Goal: Task Accomplishment & Management: Complete application form

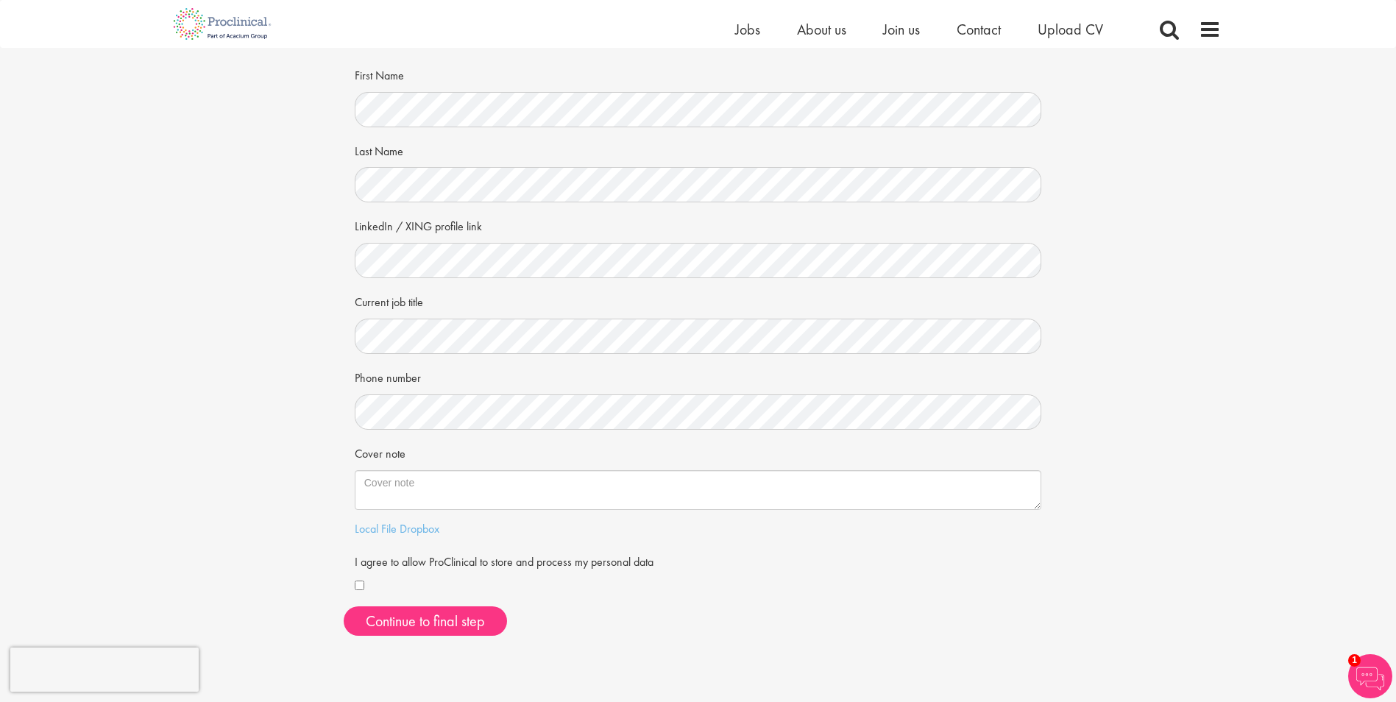
click at [381, 485] on textarea "Cover note" at bounding box center [698, 490] width 687 height 40
type textarea "H"
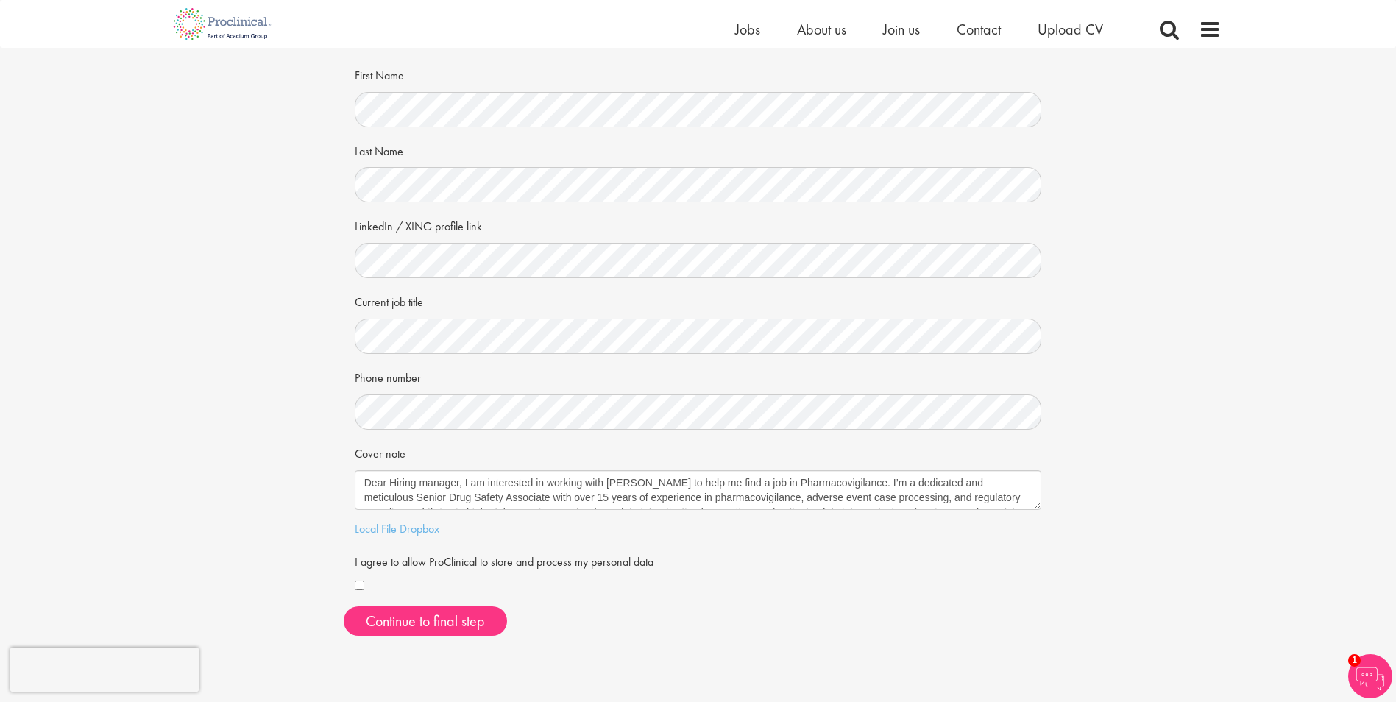
drag, startPoint x: 984, startPoint y: 500, endPoint x: 322, endPoint y: 466, distance: 663.3
click at [330, 465] on div "Your personal details Please give us a few more details, which will help us fin…" at bounding box center [698, 311] width 1418 height 674
type textarea "Dear Hiring manager, I am interested in working with Proclinical to help me fin…"
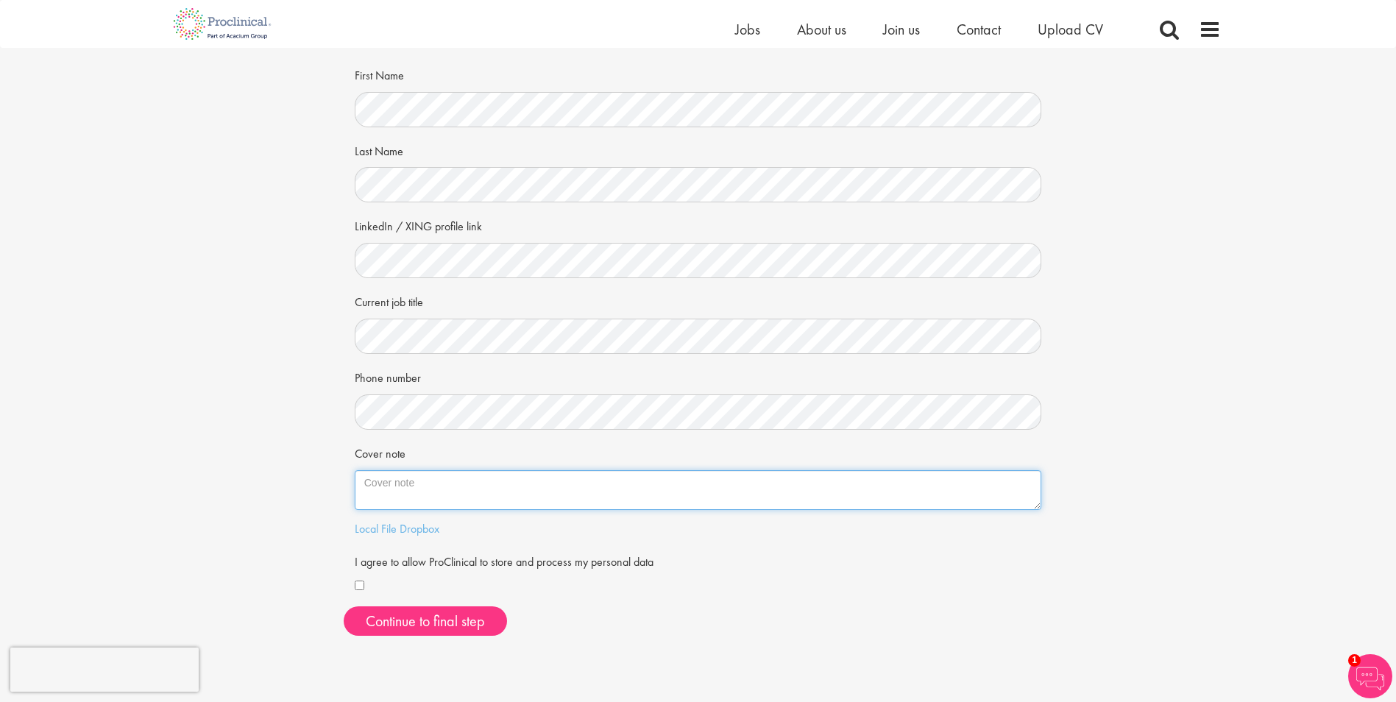
paste textarea "Dear Hiring Manager, I’m reaching out to explore opportunities in pharmacovigil…"
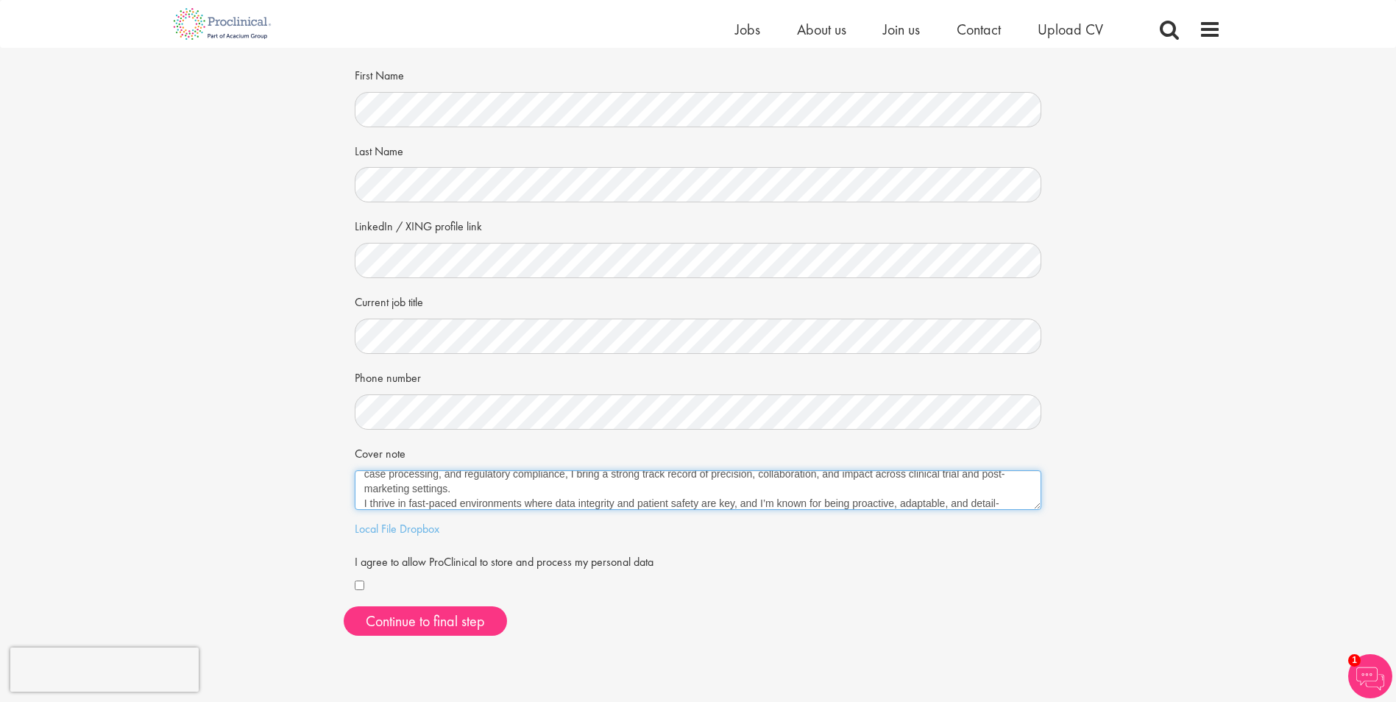
scroll to position [68, 0]
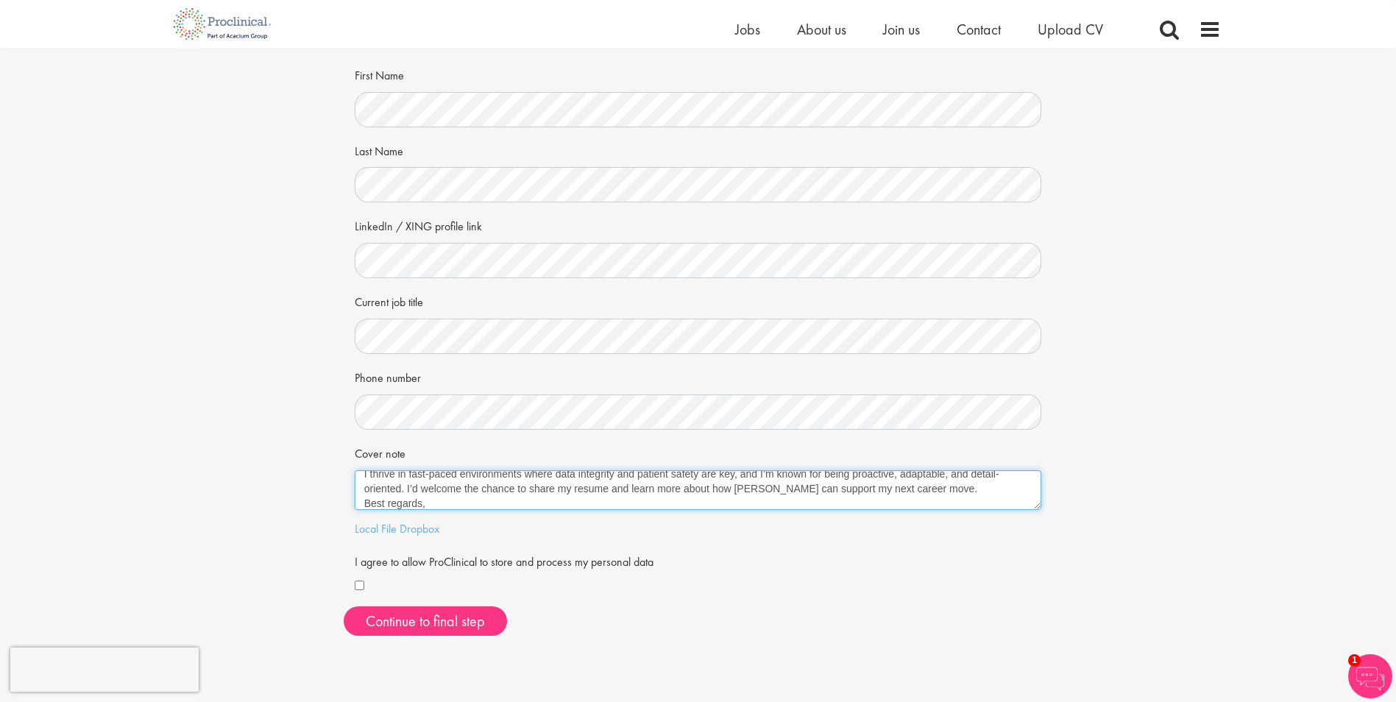
type textarea "Dear Hiring Manager, I’m reaching out to explore opportunities in pharmacovigil…"
click at [344, 262] on div "First Name Last Name LinkedIn / XING profile link Current job title Phone numbe…" at bounding box center [699, 355] width 710 height 585
click at [1300, 319] on div "Your personal details Please give us a few more details, which will help us fin…" at bounding box center [698, 311] width 1418 height 674
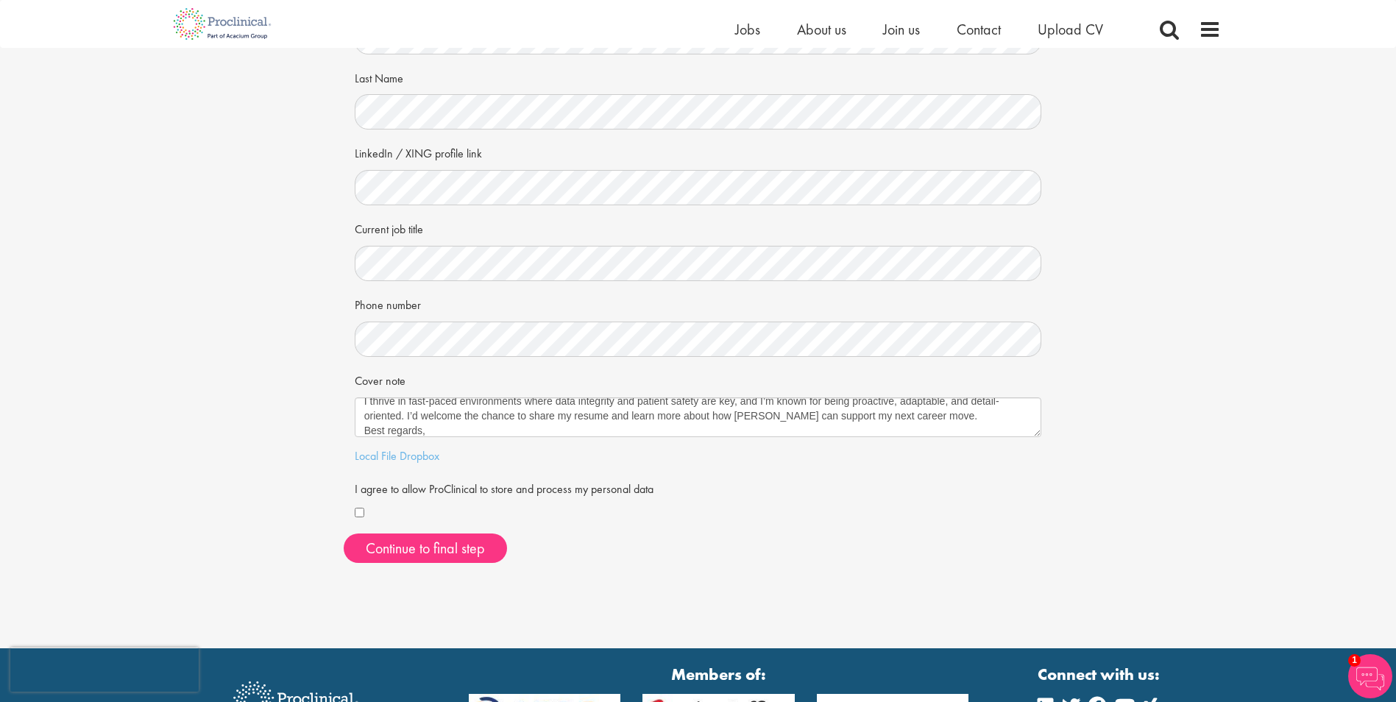
scroll to position [147, 0]
click at [393, 551] on button "Continue to final step" at bounding box center [425, 547] width 163 height 29
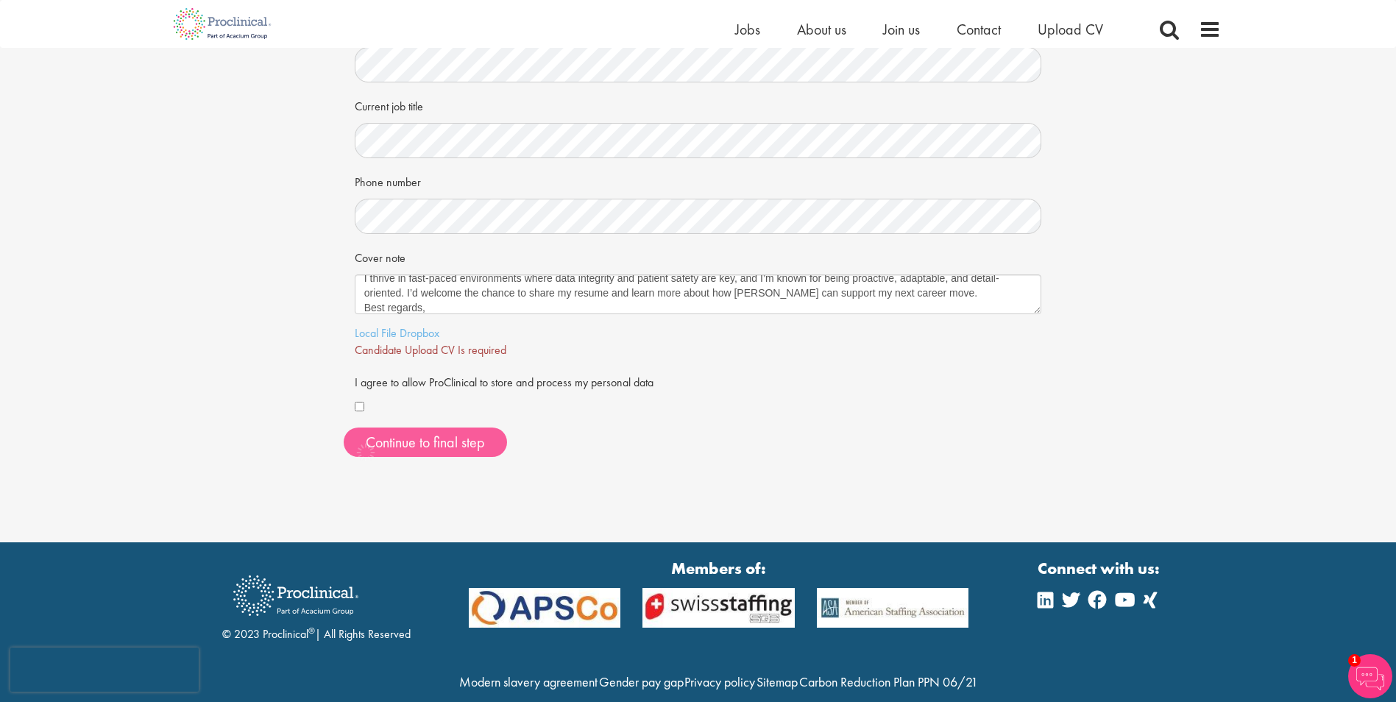
scroll to position [325, 0]
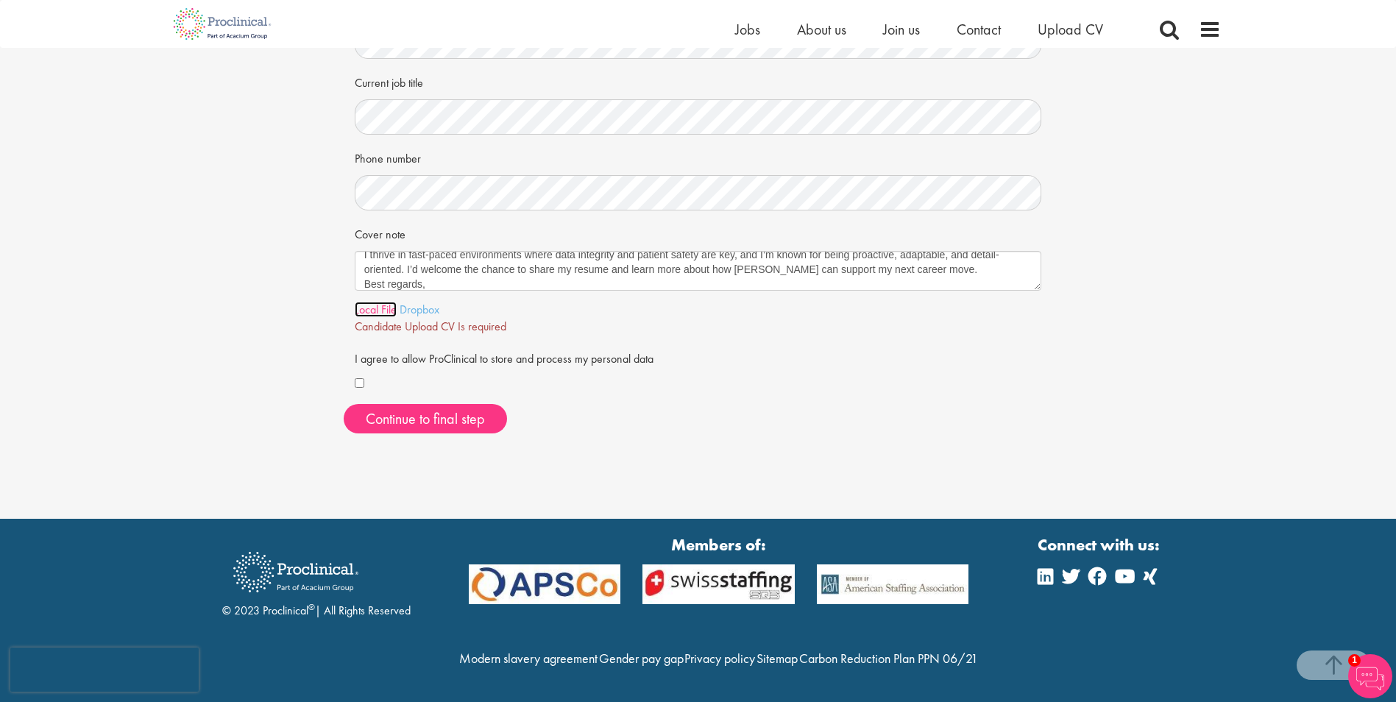
click at [386, 302] on link "Local File" at bounding box center [376, 309] width 42 height 15
click at [518, 319] on link "Here" at bounding box center [515, 326] width 24 height 15
click at [486, 404] on button "Continue to final step" at bounding box center [425, 418] width 163 height 29
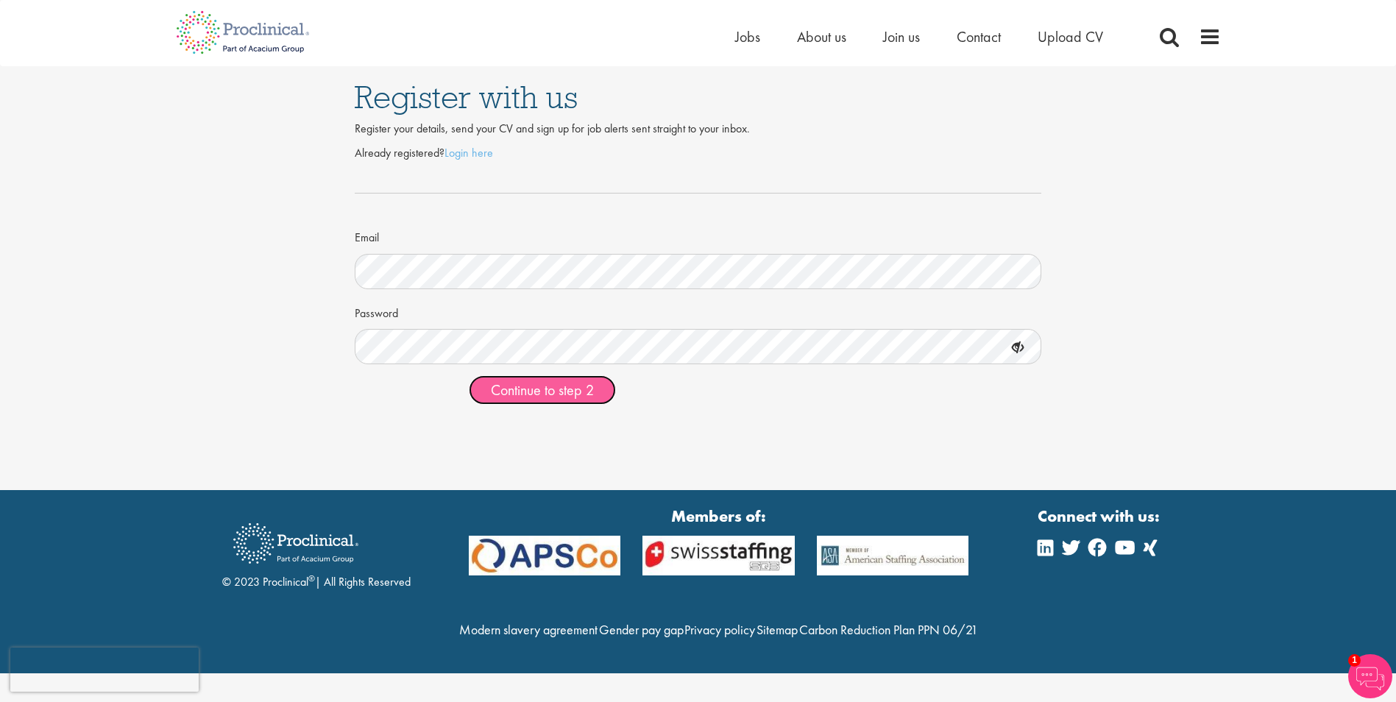
click at [537, 396] on span "Continue to step 2" at bounding box center [542, 390] width 103 height 19
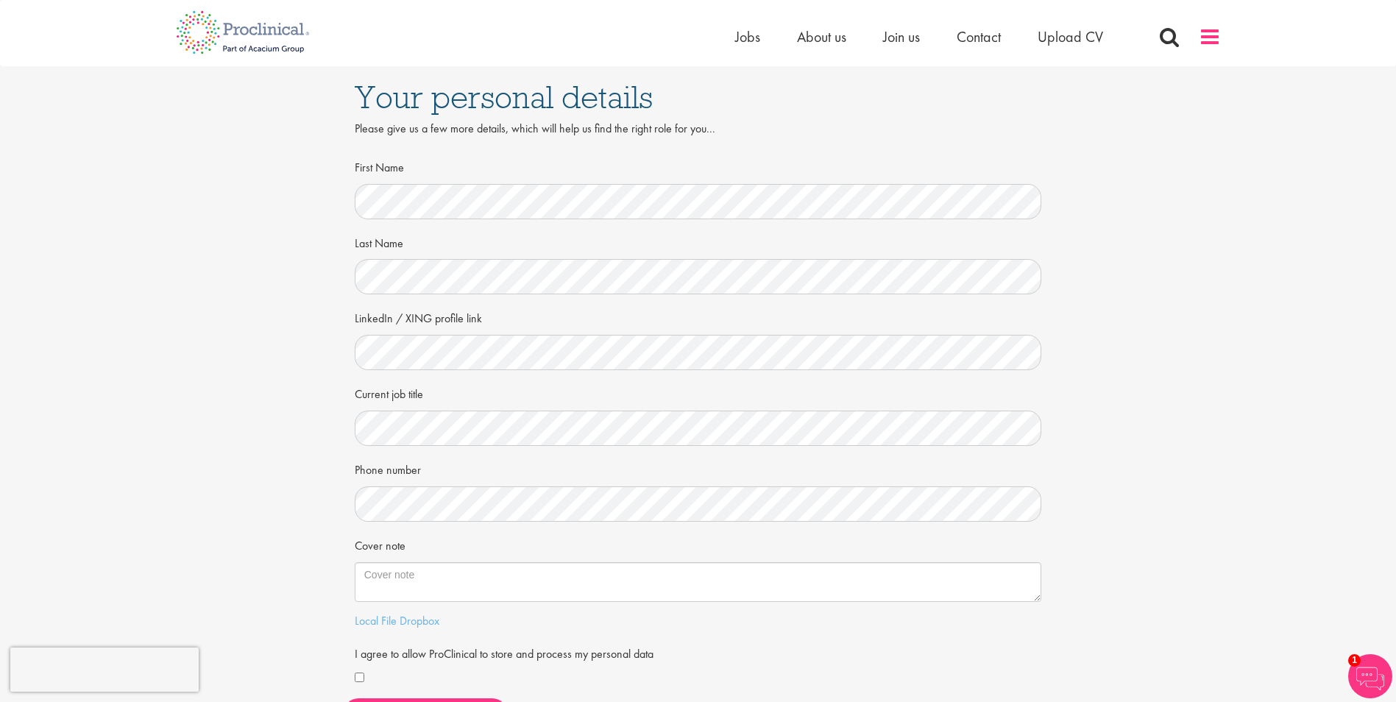
click at [1203, 38] on span at bounding box center [1210, 37] width 22 height 22
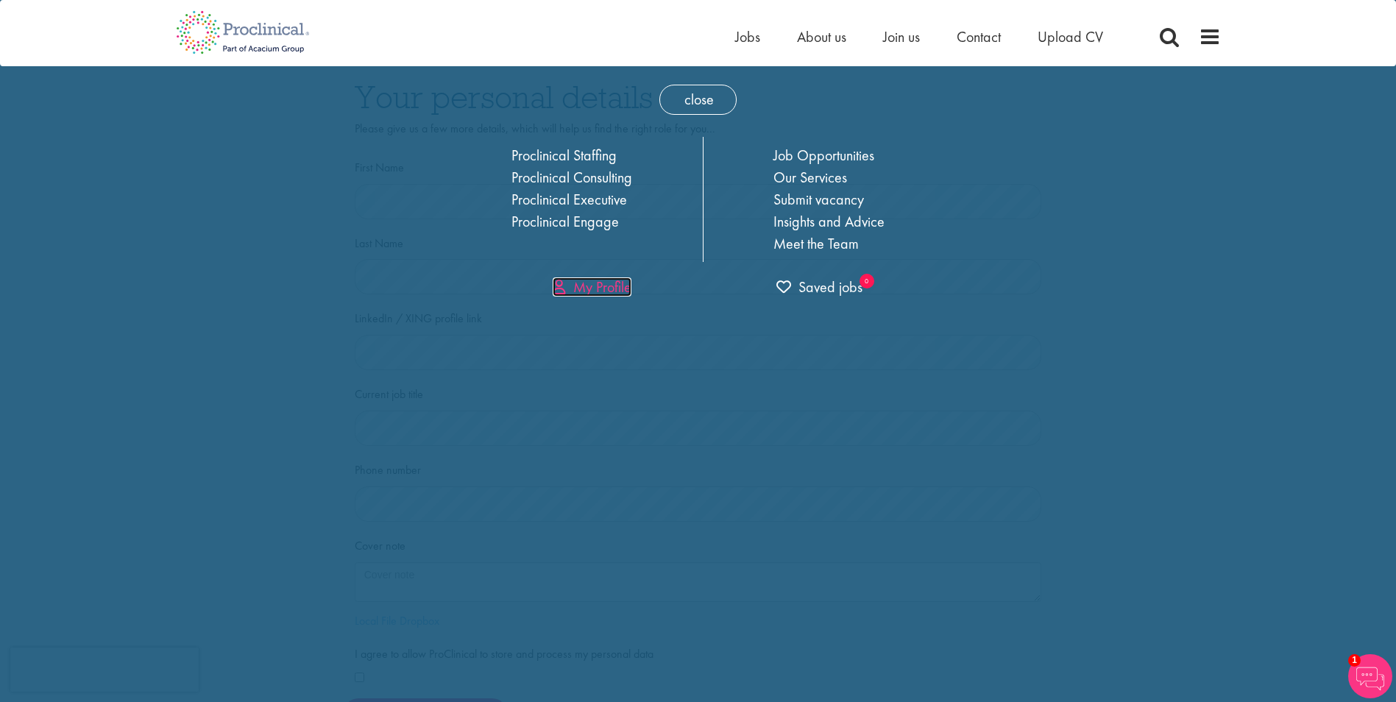
click at [606, 286] on link "My Profile" at bounding box center [592, 286] width 79 height 19
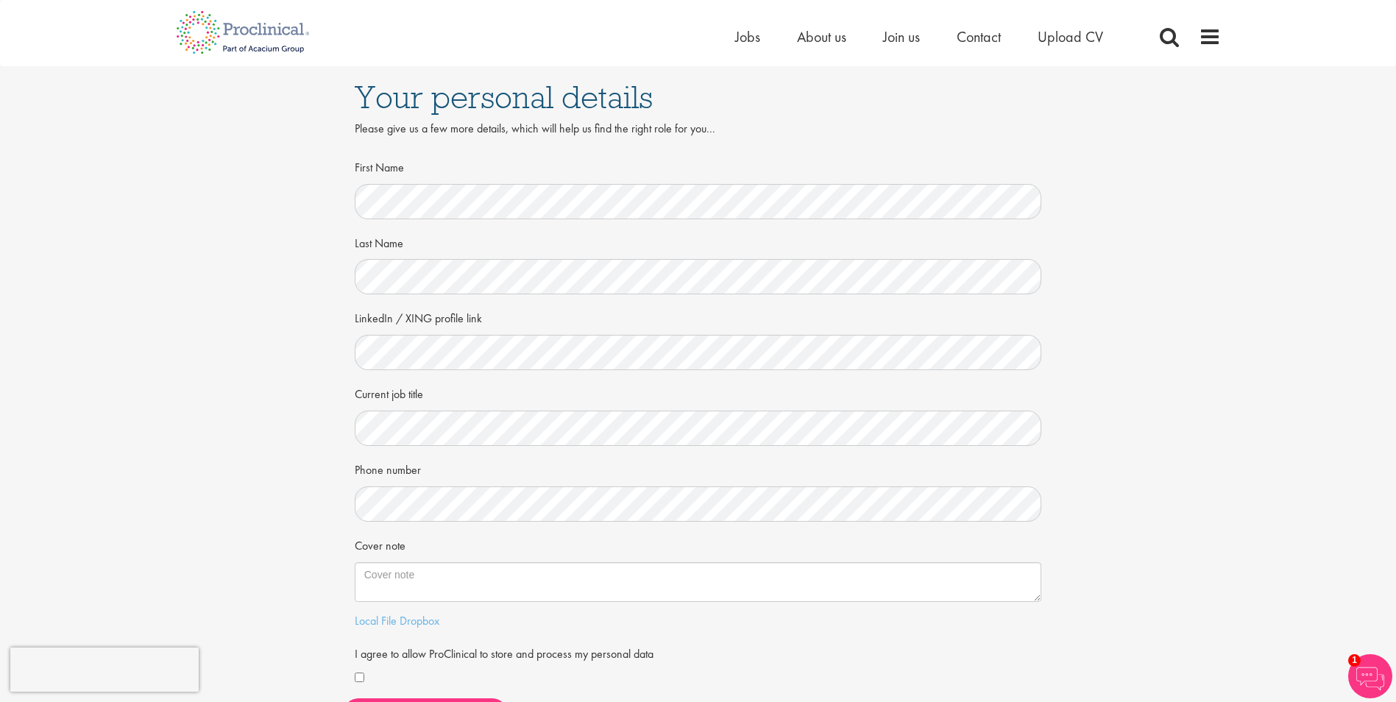
click at [1379, 674] on img at bounding box center [1370, 676] width 44 height 44
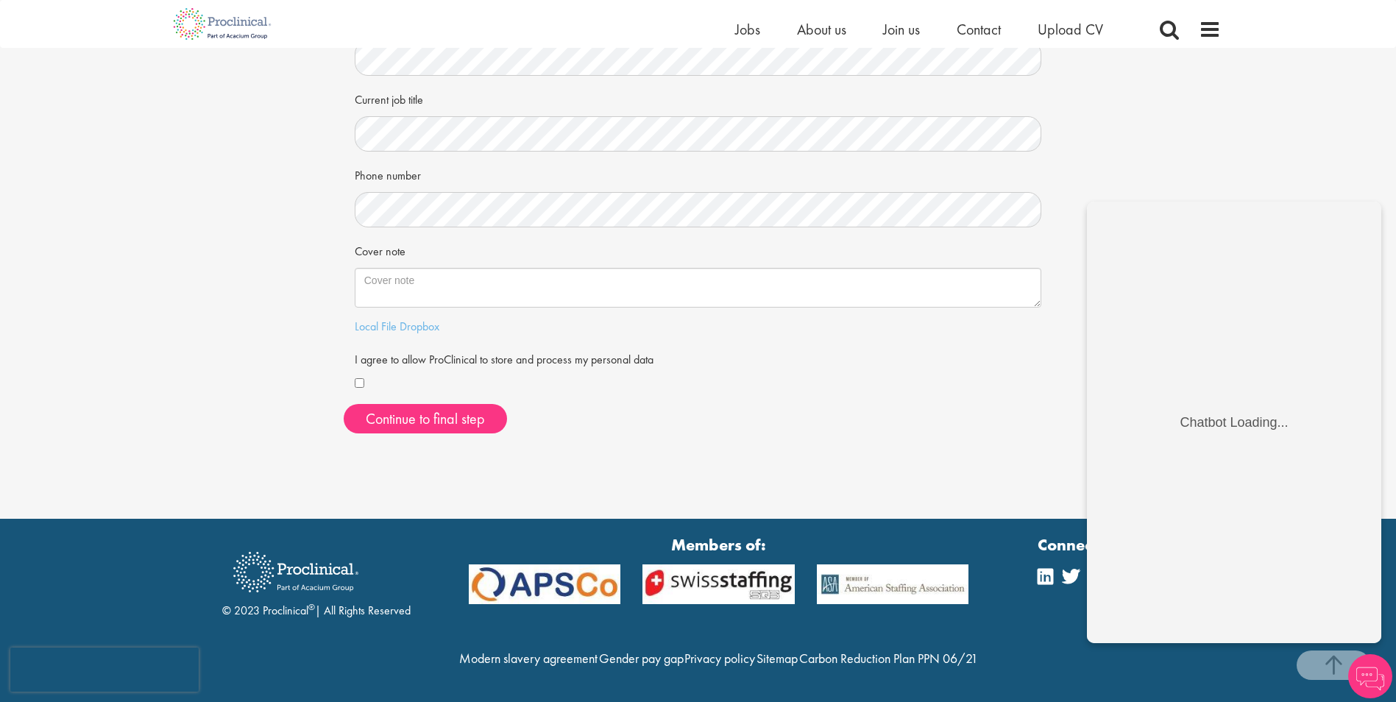
scroll to position [308, 0]
drag, startPoint x: 1172, startPoint y: 91, endPoint x: 1176, endPoint y: 57, distance: 34.1
click at [1172, 73] on div "Your personal details Please give us a few more details, which will help us fin…" at bounding box center [698, 109] width 1418 height 674
click at [744, 32] on span "Jobs" at bounding box center [747, 29] width 25 height 19
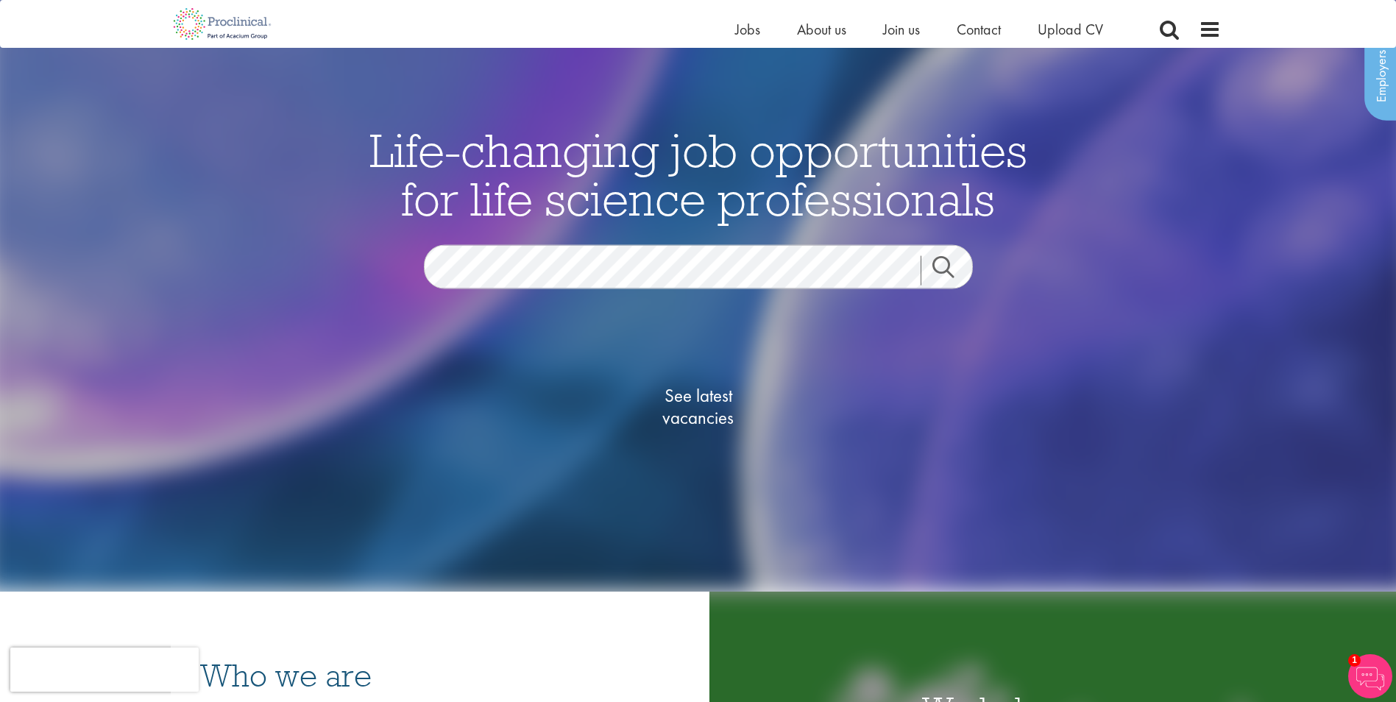
scroll to position [74, 0]
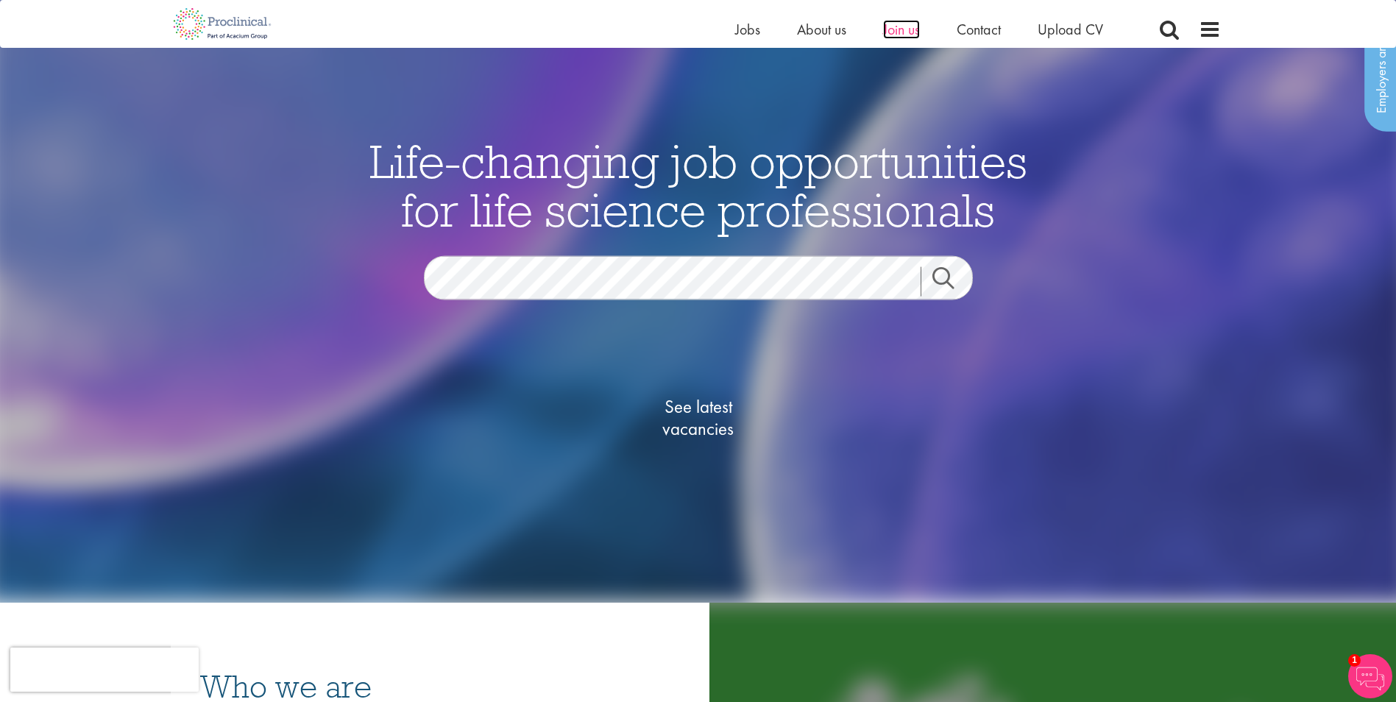
click at [913, 35] on span "Join us" at bounding box center [901, 29] width 37 height 19
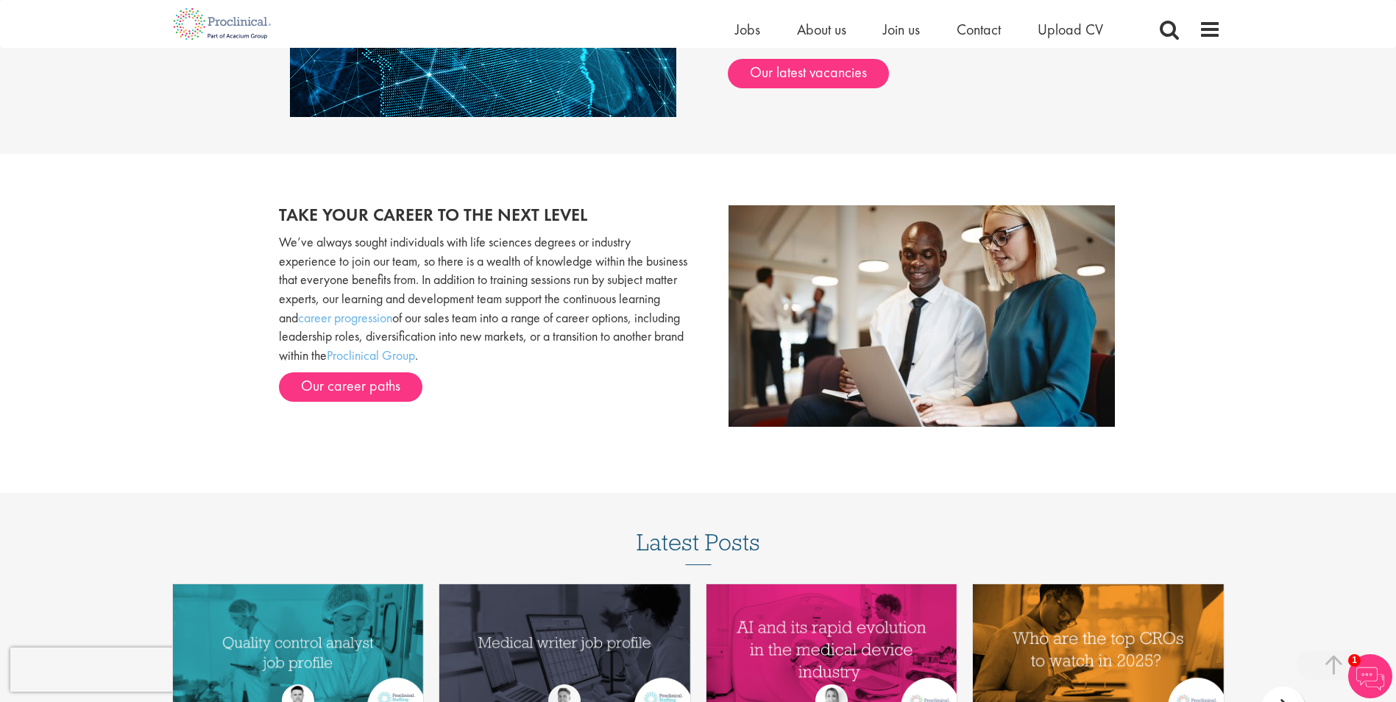
scroll to position [1767, 0]
